Goal: Information Seeking & Learning: Find specific fact

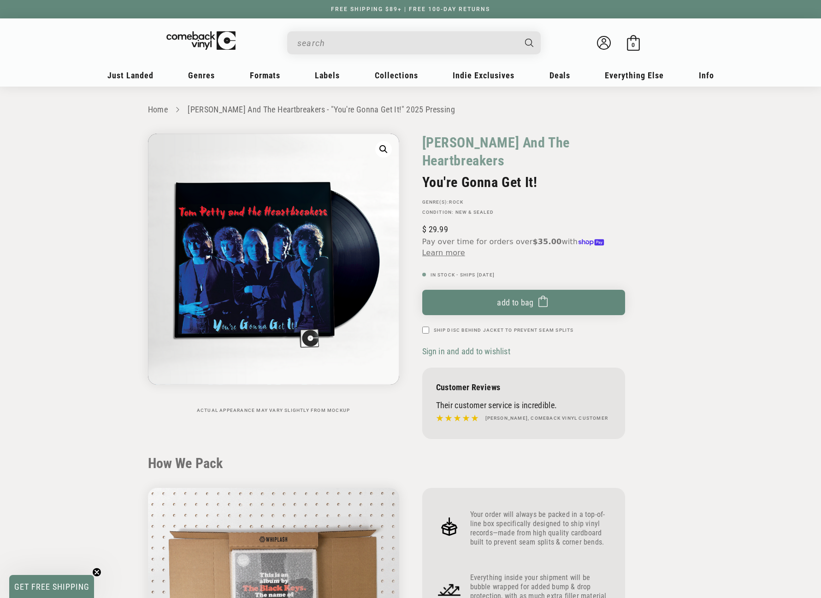
scroll to position [738, 0]
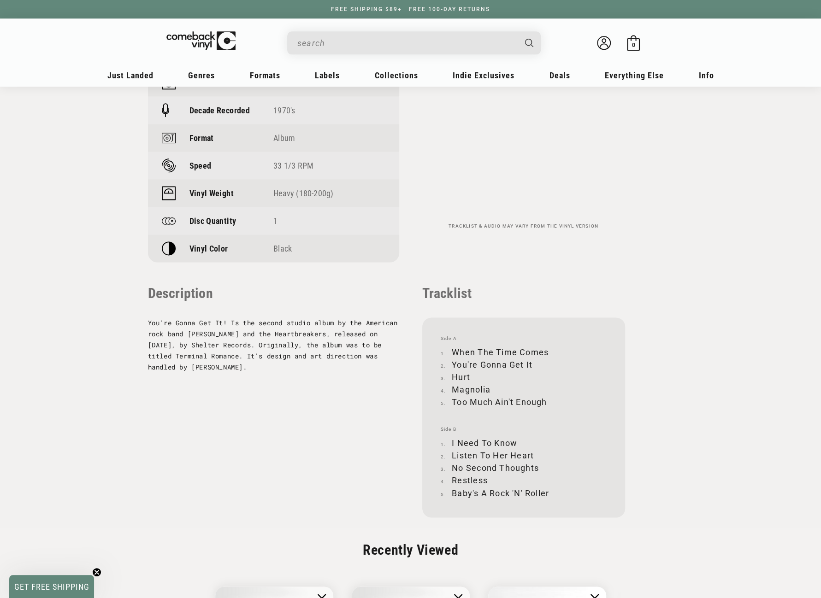
click at [397, 38] on input "When autocomplete results are available use up and down arrows to review and en…" at bounding box center [406, 43] width 219 height 19
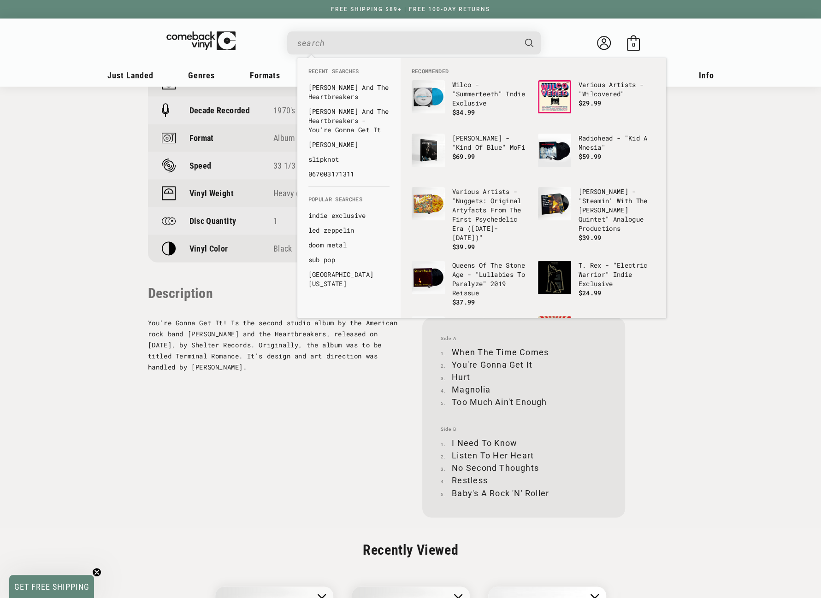
paste input "Southern Accents"
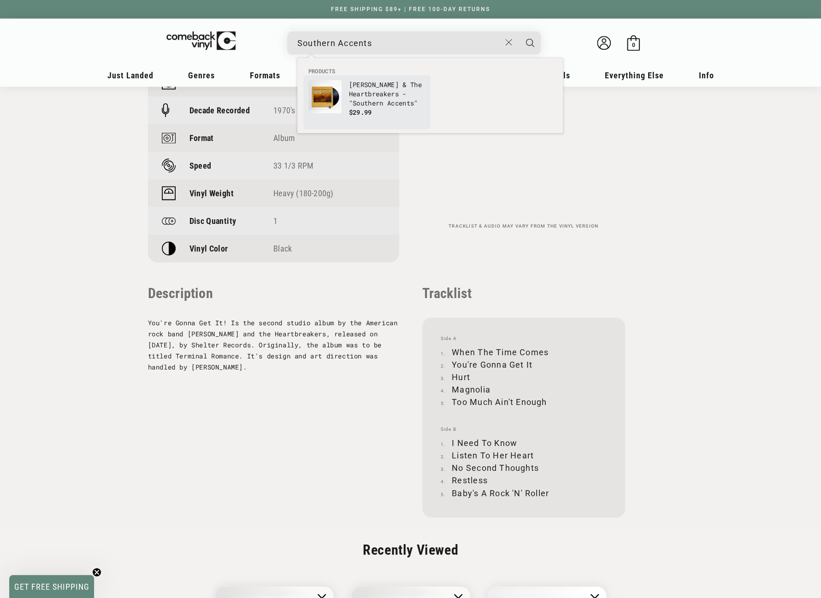
type input "Southern Accents"
click at [368, 90] on p "Tom Petty & The Heartbreakers - " Southern Accents "" at bounding box center [387, 94] width 77 height 28
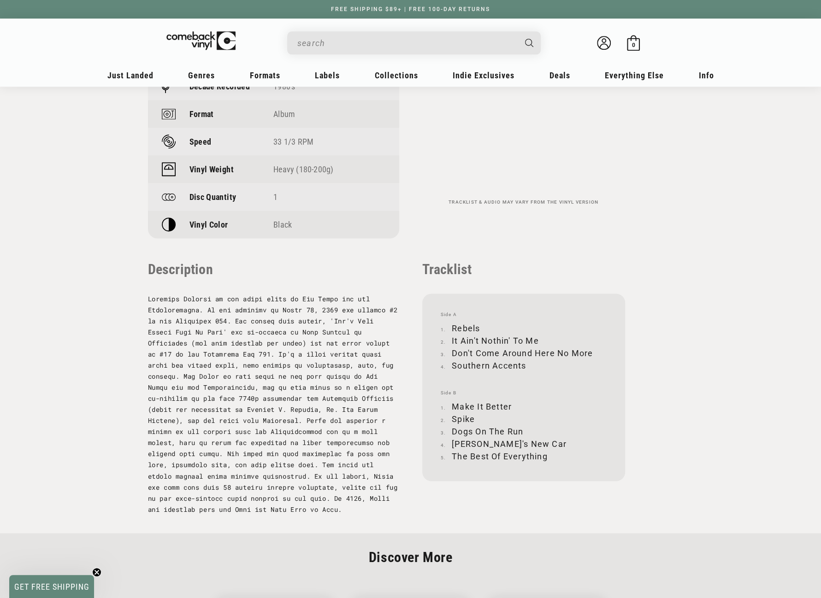
scroll to position [784, 0]
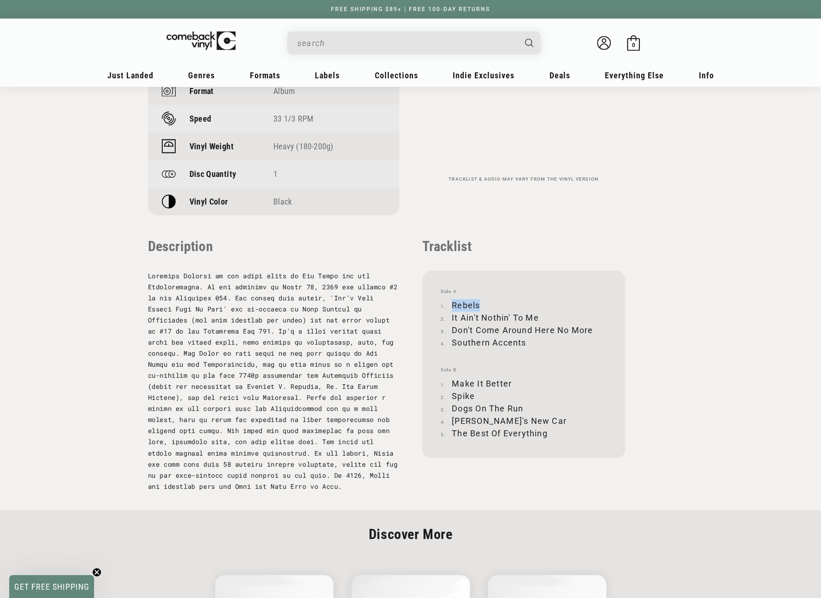
drag, startPoint x: 452, startPoint y: 284, endPoint x: 481, endPoint y: 284, distance: 29.5
click at [481, 299] on li "Rebels" at bounding box center [524, 305] width 166 height 12
copy li "Rebels"
drag, startPoint x: 452, startPoint y: 300, endPoint x: 537, endPoint y: 297, distance: 84.9
click at [537, 312] on li "It Ain't Nothin' To Me" at bounding box center [524, 318] width 166 height 12
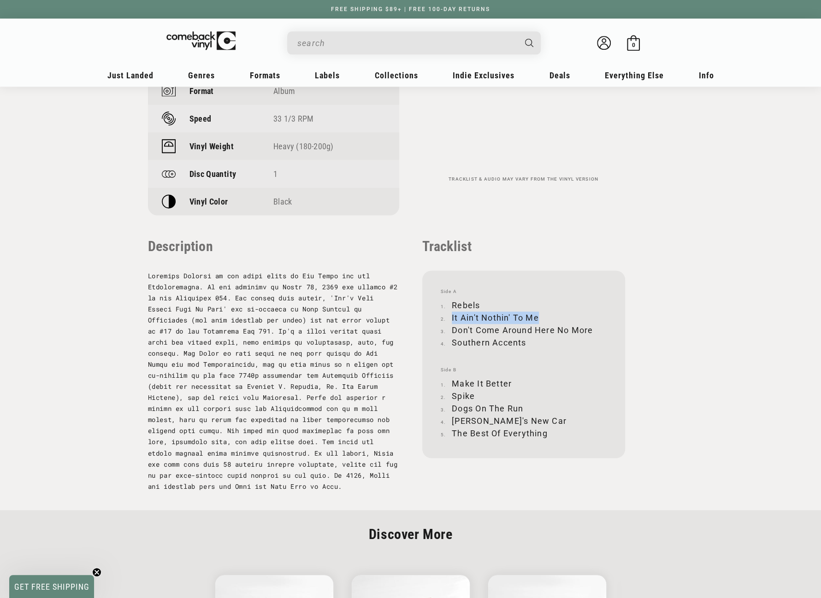
copy li "It Ain't Nothin' To Me"
drag, startPoint x: 452, startPoint y: 310, endPoint x: 592, endPoint y: 310, distance: 139.7
click at [592, 324] on li "Don't Come Around Here No More" at bounding box center [524, 330] width 166 height 12
copy li "Don't Come Around Here No More"
drag, startPoint x: 453, startPoint y: 324, endPoint x: 524, endPoint y: 322, distance: 71.0
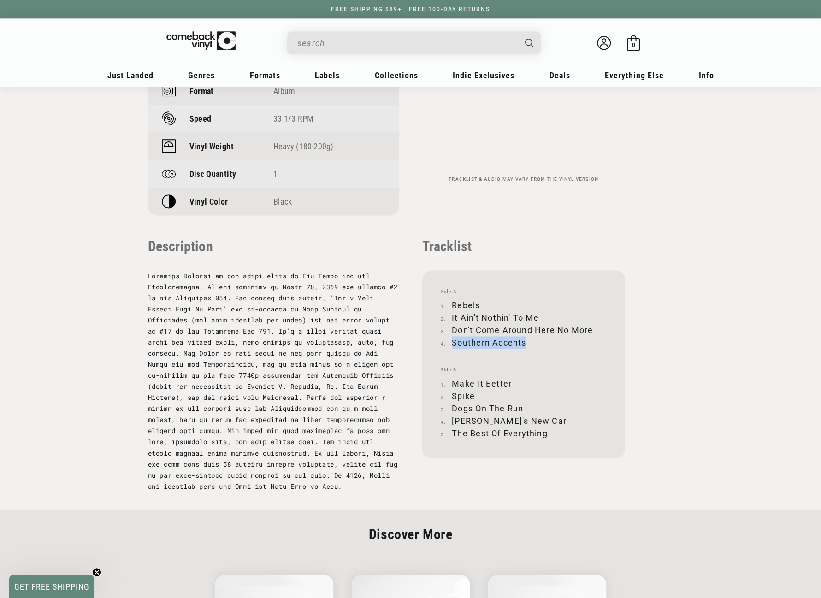
click at [524, 337] on li "Southern Accents" at bounding box center [524, 343] width 166 height 12
copy li "Southern Accents"
drag, startPoint x: 453, startPoint y: 364, endPoint x: 510, endPoint y: 362, distance: 57.2
click at [510, 378] on li "Make It Better" at bounding box center [524, 384] width 166 height 12
copy li "Make It Better"
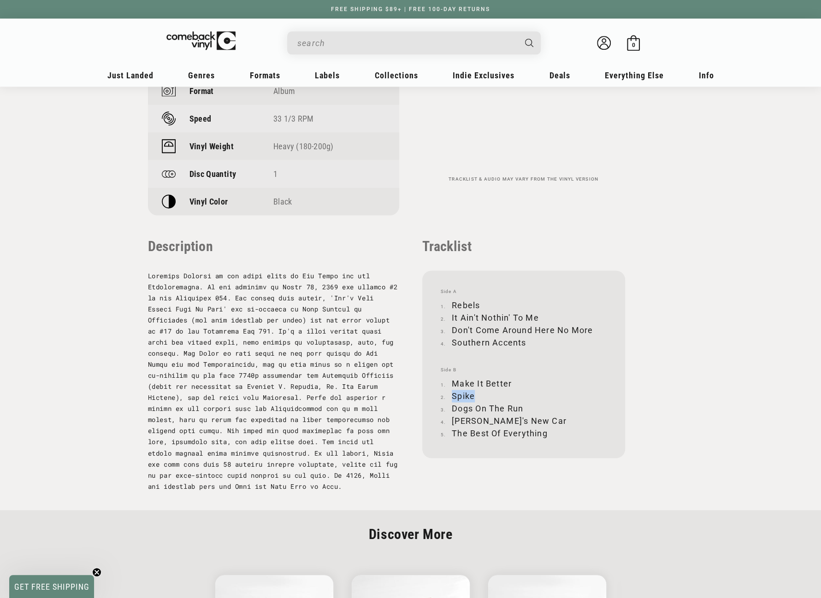
drag, startPoint x: 453, startPoint y: 377, endPoint x: 472, endPoint y: 378, distance: 18.9
click at [472, 390] on li "Spike" at bounding box center [524, 396] width 166 height 12
copy li "Spike"
drag, startPoint x: 452, startPoint y: 389, endPoint x: 522, endPoint y: 391, distance: 70.1
click at [522, 403] on li "Dogs On The Run" at bounding box center [524, 409] width 166 height 12
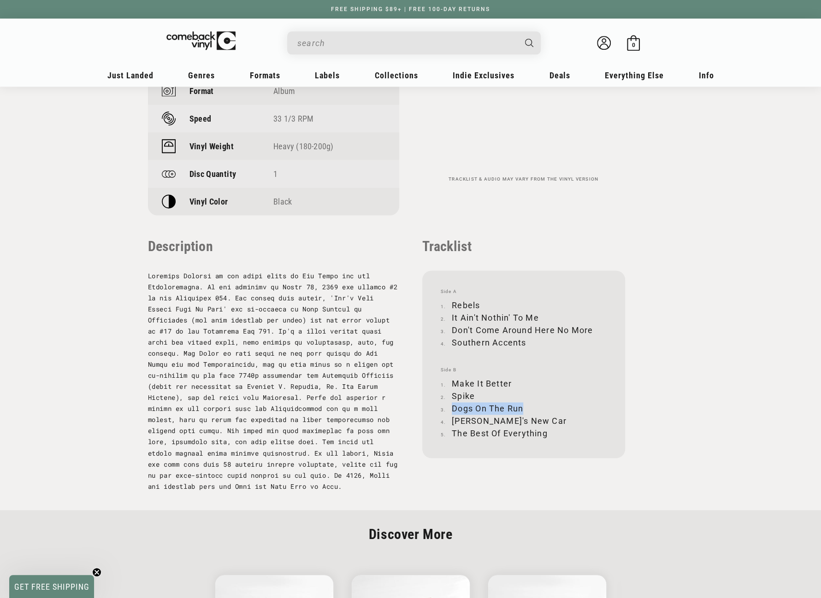
copy li "Dogs On The Run"
drag, startPoint x: 453, startPoint y: 403, endPoint x: 516, endPoint y: 400, distance: 63.3
click at [516, 415] on li "Mary's New Car" at bounding box center [524, 421] width 166 height 12
copy li "Mary's New Car"
drag, startPoint x: 452, startPoint y: 413, endPoint x: 547, endPoint y: 413, distance: 95.4
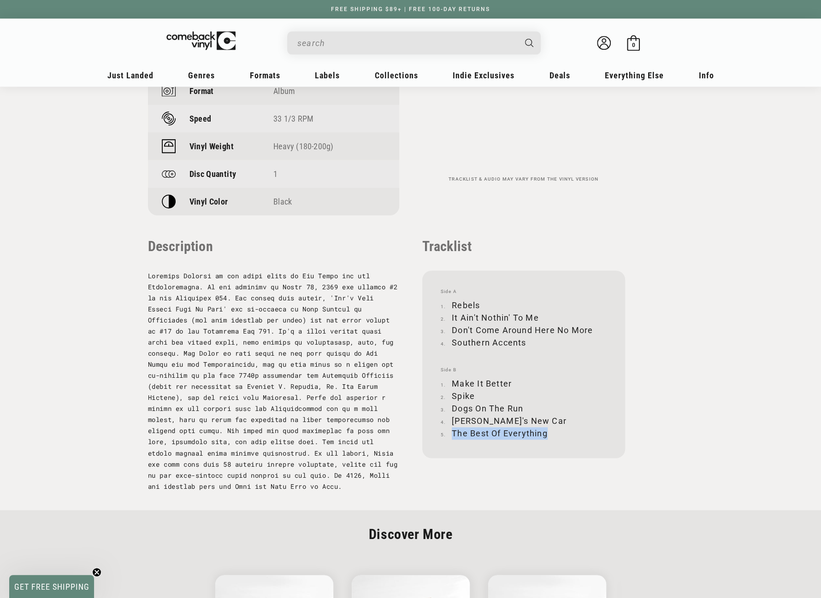
click at [547, 427] on li "The Best Of Everything" at bounding box center [524, 433] width 166 height 12
copy li "The Best Of Everything"
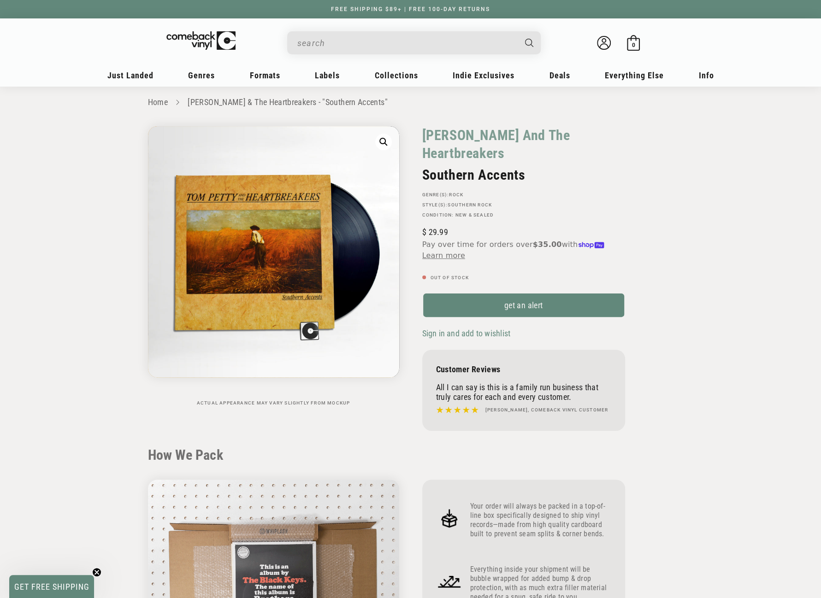
scroll to position [0, 0]
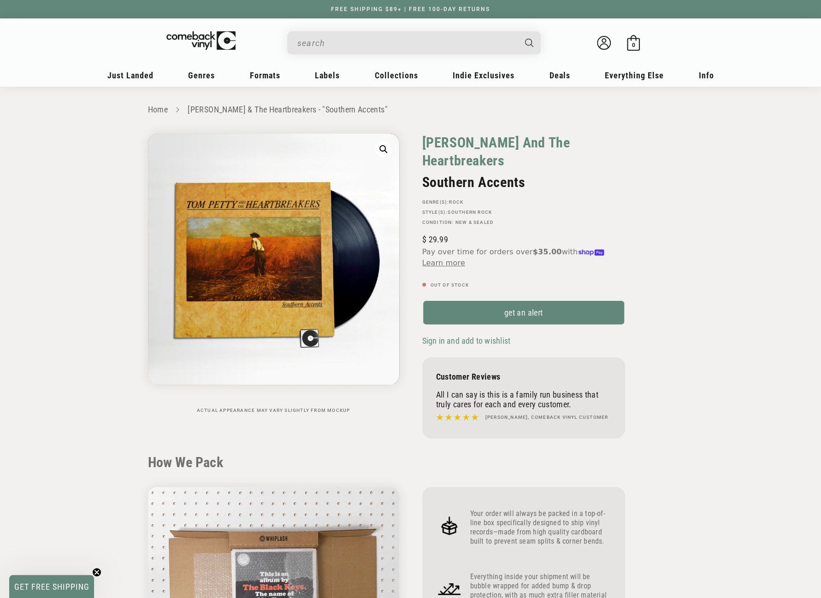
click at [487, 143] on link "[PERSON_NAME] And The Heartbreakers" at bounding box center [523, 152] width 203 height 36
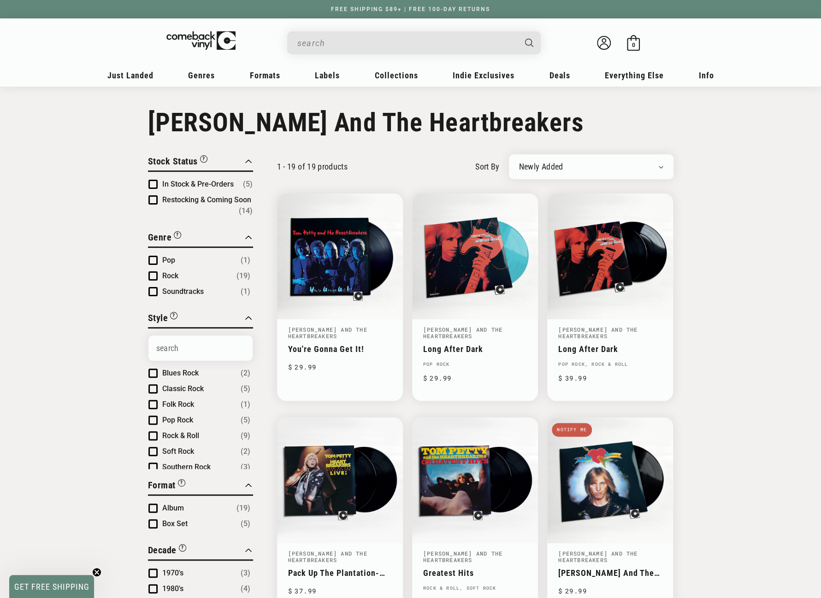
click at [362, 43] on input "When autocomplete results are available use up and down arrows to review and en…" at bounding box center [406, 43] width 219 height 19
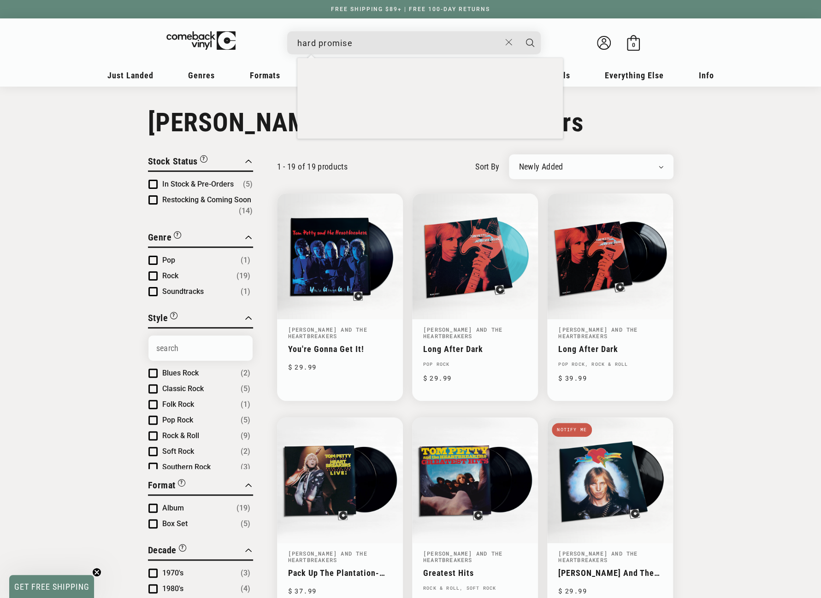
type input "hard promises"
drag, startPoint x: 395, startPoint y: 39, endPoint x: 290, endPoint y: 40, distance: 104.7
click at [290, 40] on div "hard promises See all results... 0 results 0 results" at bounding box center [414, 42] width 254 height 23
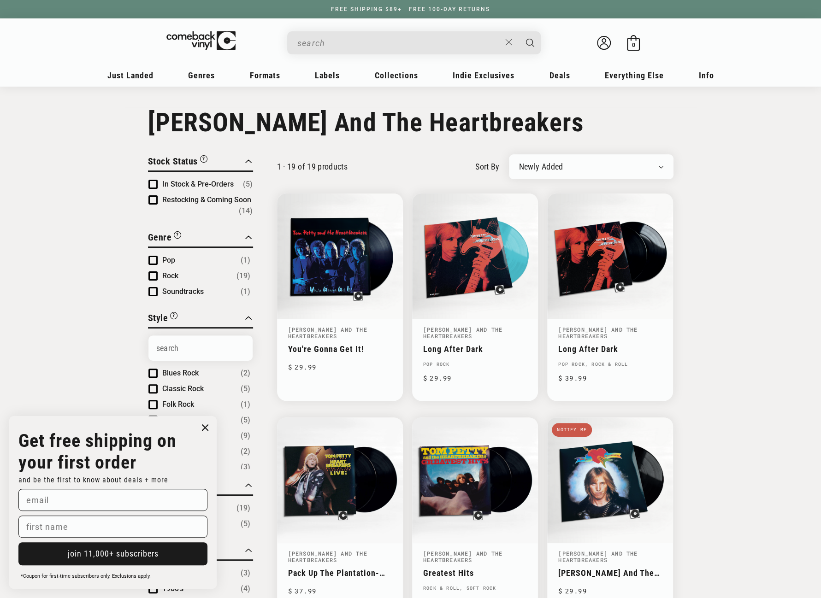
click at [204, 427] on icon "Close dialog" at bounding box center [205, 428] width 6 height 6
